Goal: Task Accomplishment & Management: Use online tool/utility

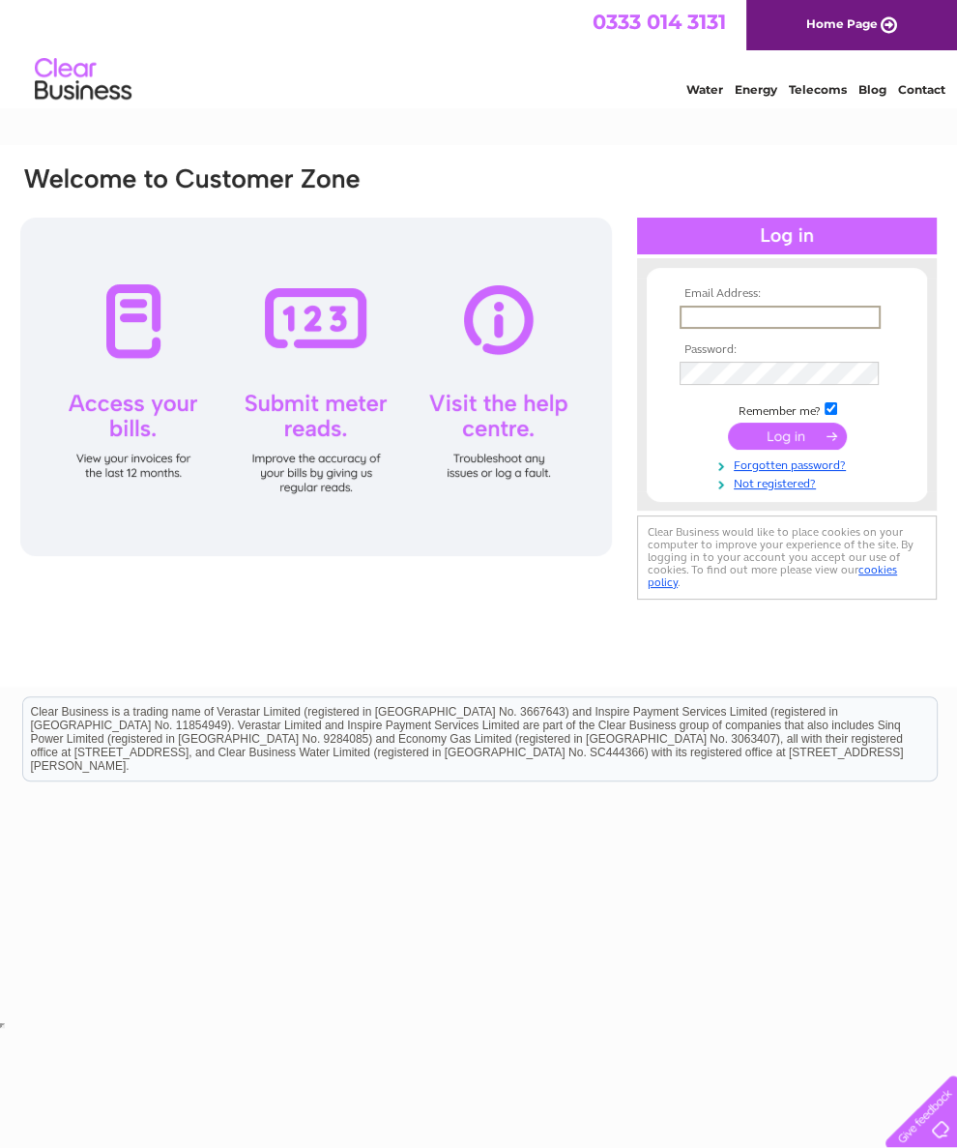
type input "[EMAIL_ADDRESS][DOMAIN_NAME]"
click at [787, 443] on input "submit" at bounding box center [787, 434] width 119 height 27
click at [778, 439] on input "submit" at bounding box center [787, 434] width 119 height 27
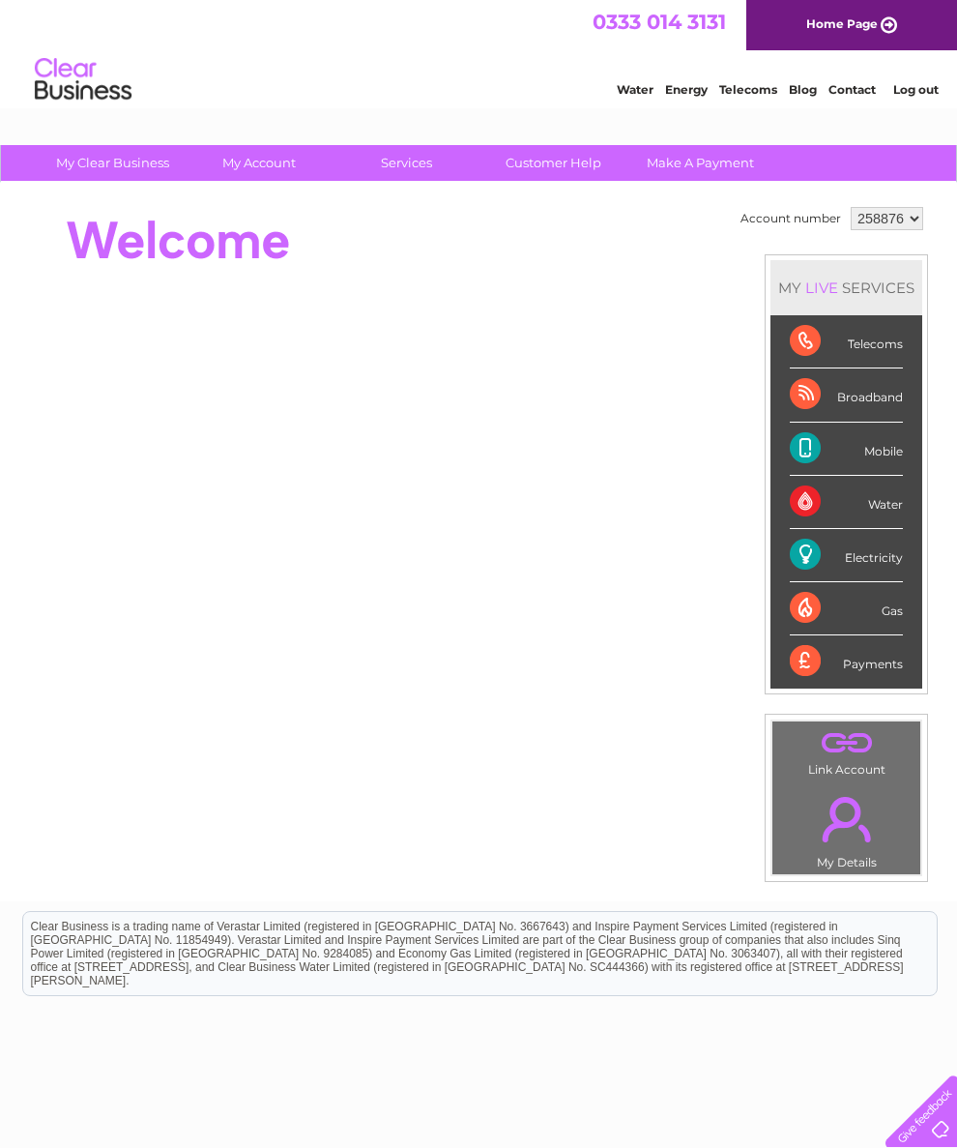
click at [210, 69] on div "Water Energy Telecoms Blog Contact Log out" at bounding box center [478, 81] width 957 height 63
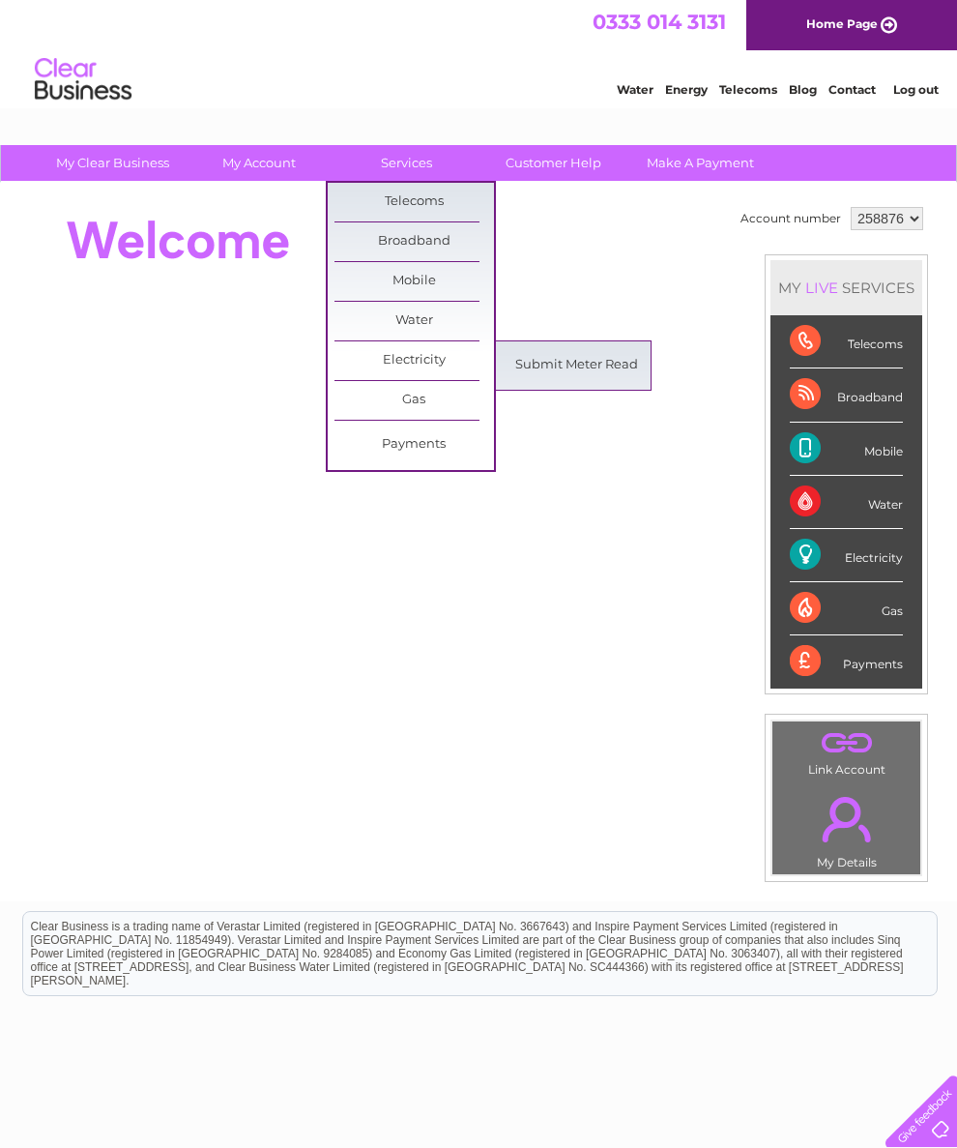
click at [618, 366] on link "Submit Meter Read" at bounding box center [577, 365] width 160 height 39
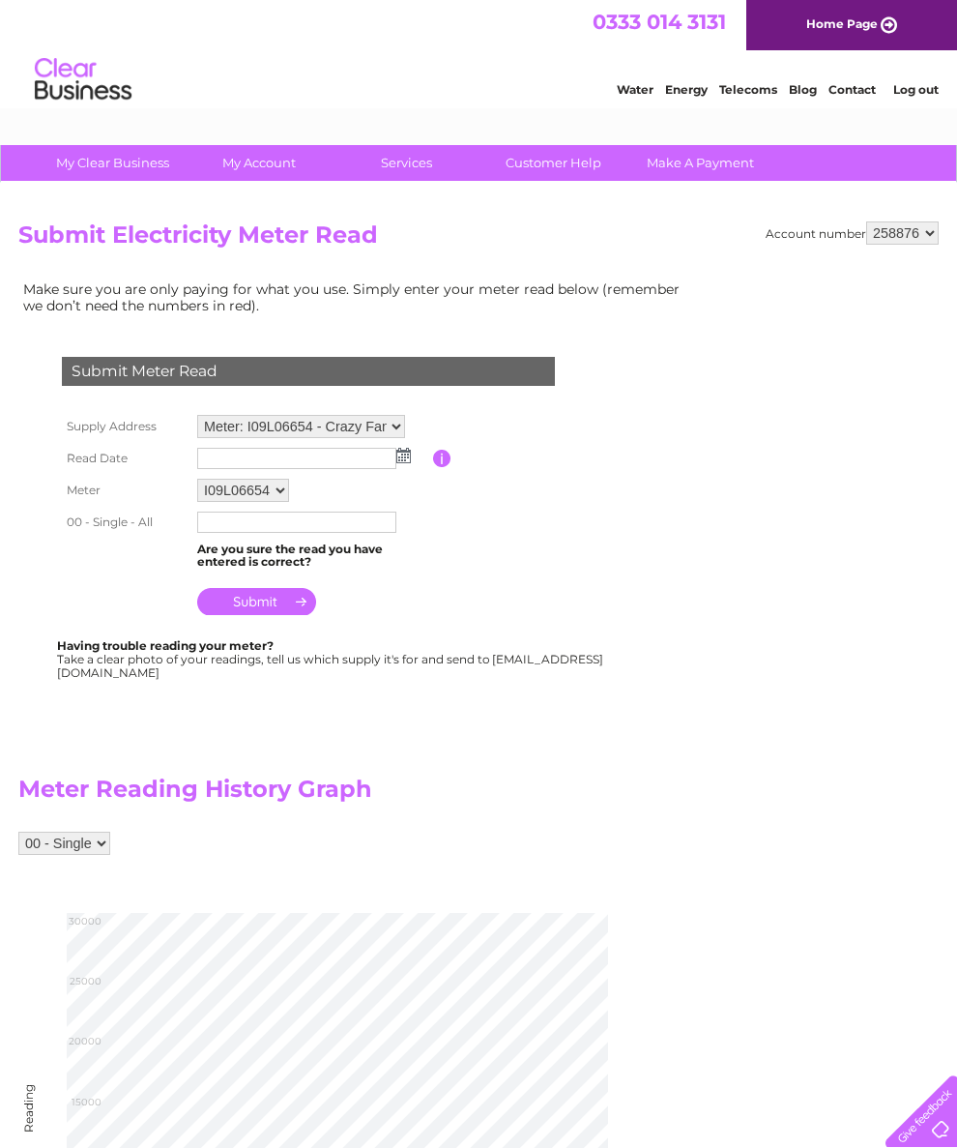
click at [398, 463] on img at bounding box center [403, 455] width 15 height 15
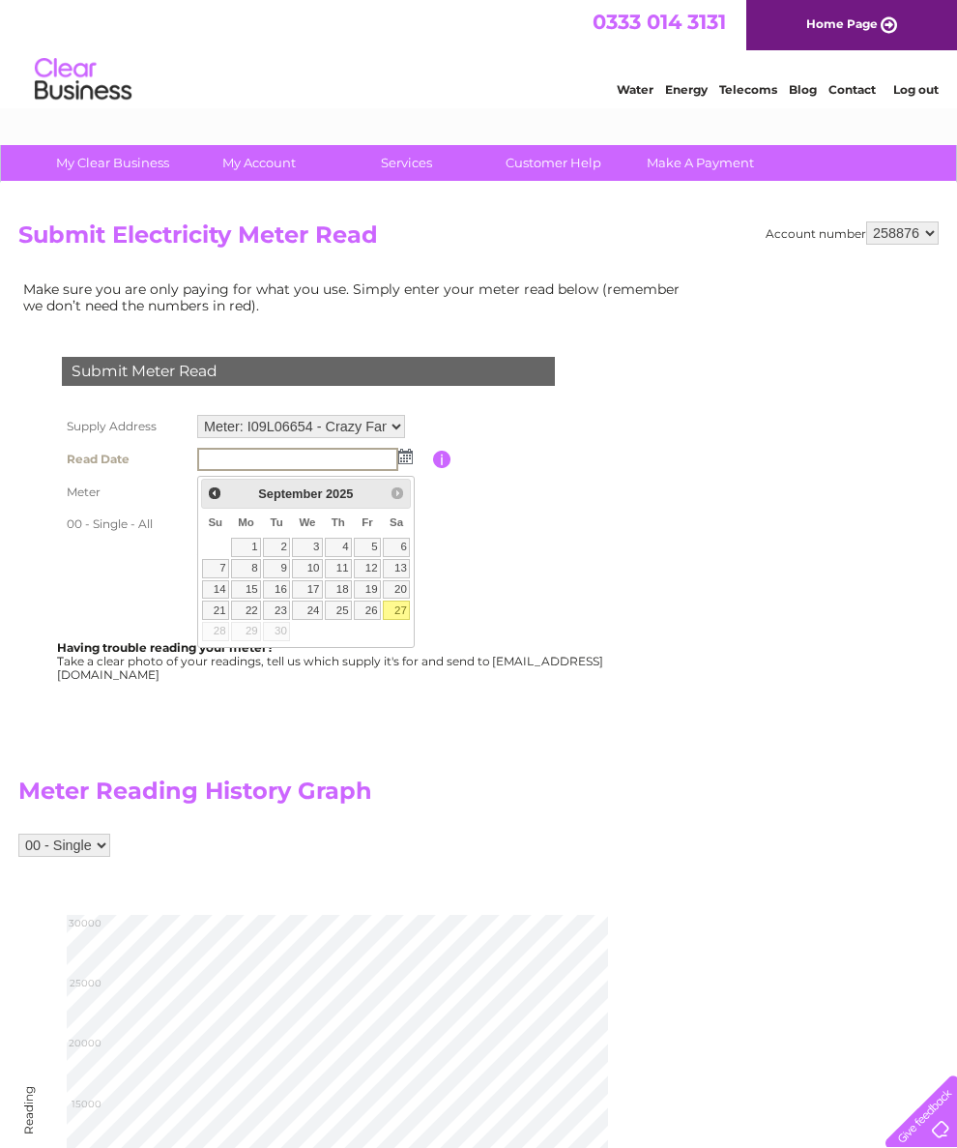
click at [406, 617] on link "27" at bounding box center [396, 610] width 27 height 19
type input "[DATE]"
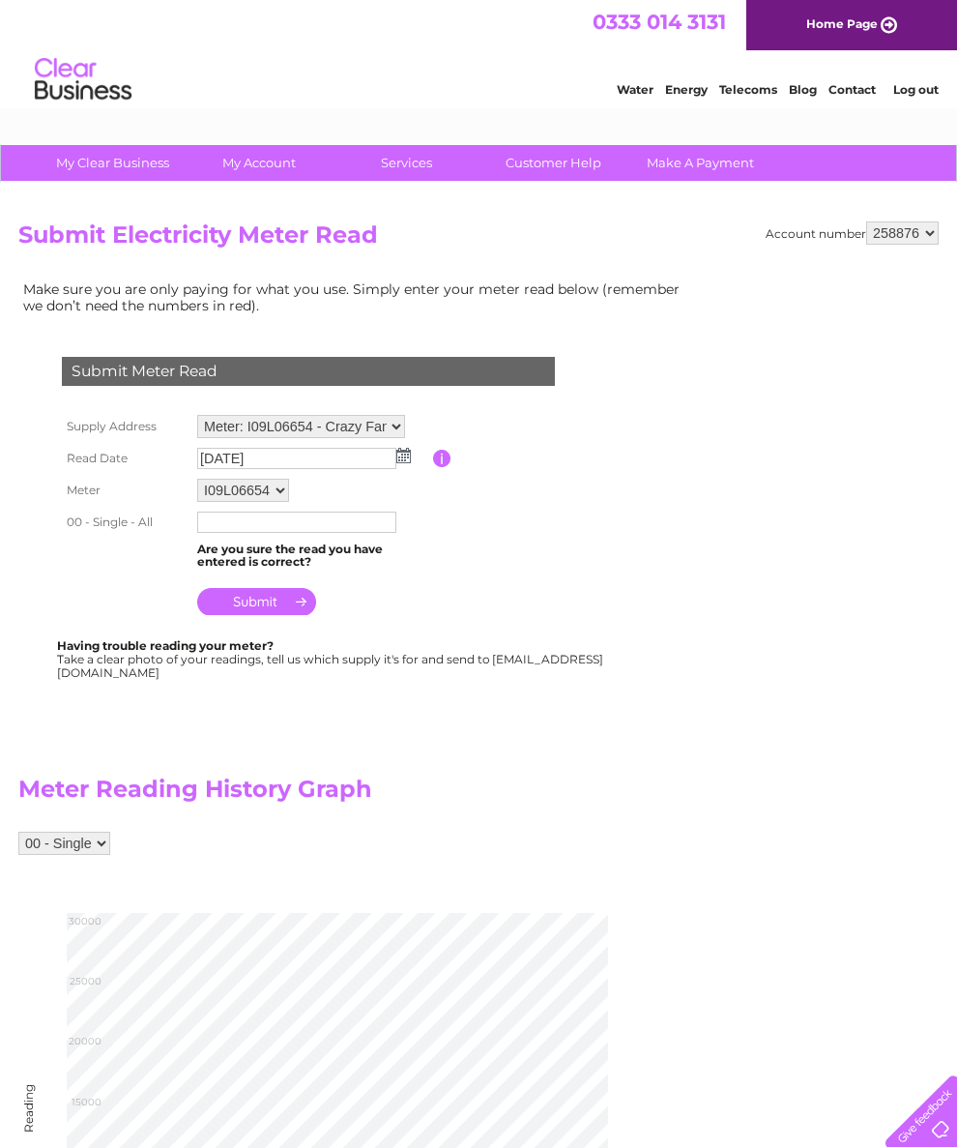
click at [204, 529] on input "text" at bounding box center [296, 522] width 199 height 21
type input "28947"
click at [230, 611] on input "submit" at bounding box center [256, 603] width 119 height 27
